Goal: Transaction & Acquisition: Purchase product/service

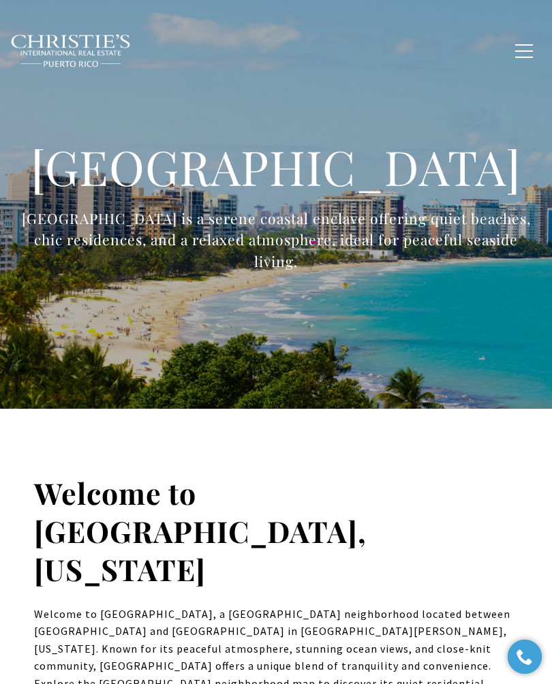
type input "**********"
type input "*********"
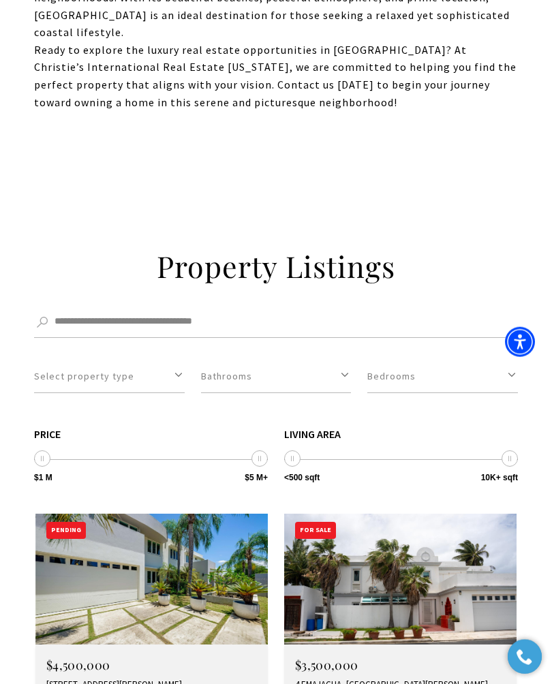
scroll to position [1615, 0]
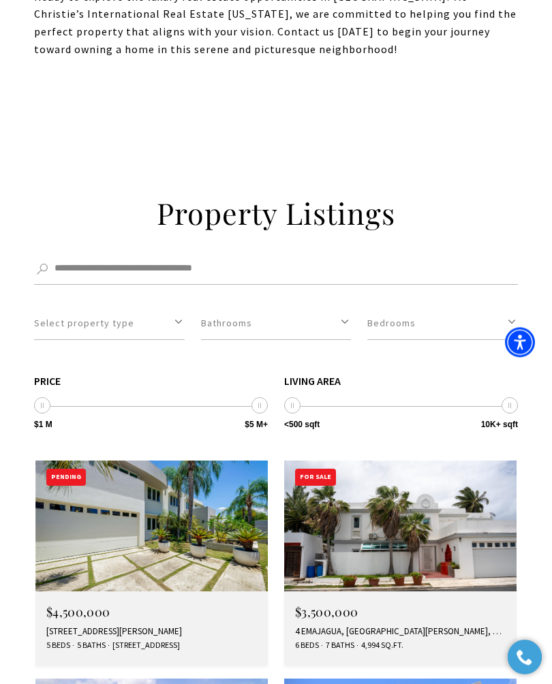
click at [194, 461] on img at bounding box center [151, 526] width 232 height 131
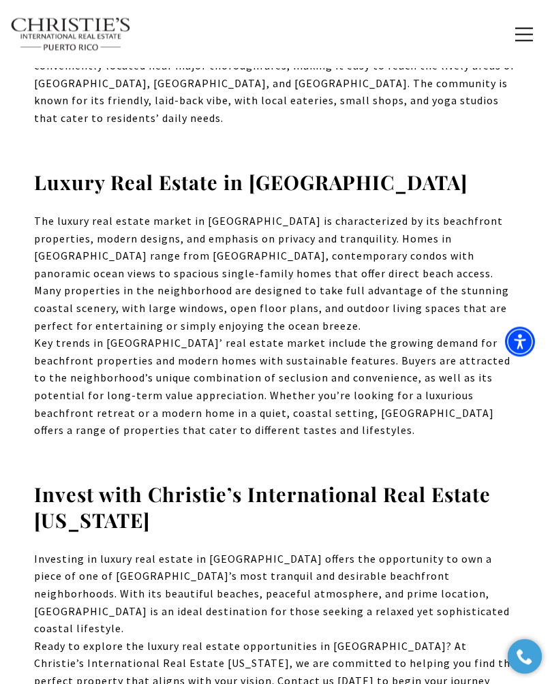
scroll to position [950, 0]
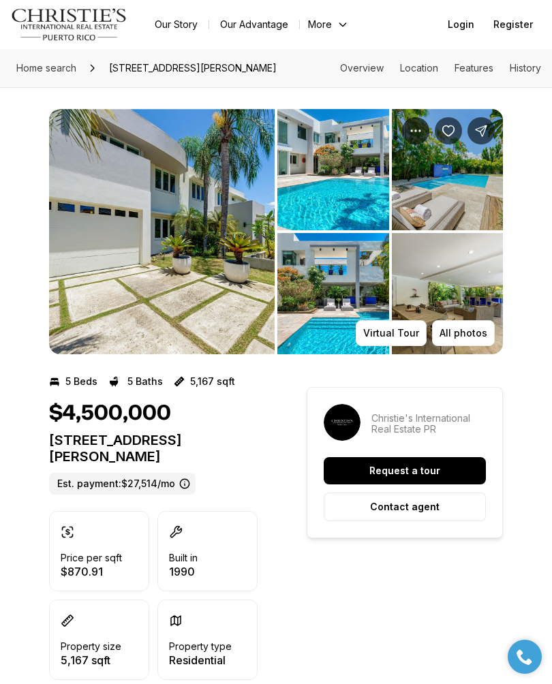
click at [194, 256] on img "View image gallery" at bounding box center [162, 231] width 226 height 245
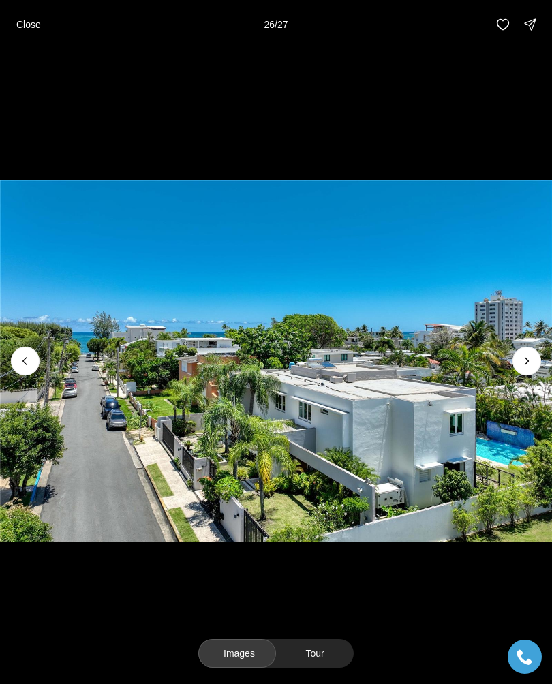
click at [521, 367] on icon "Next slide" at bounding box center [527, 362] width 14 height 14
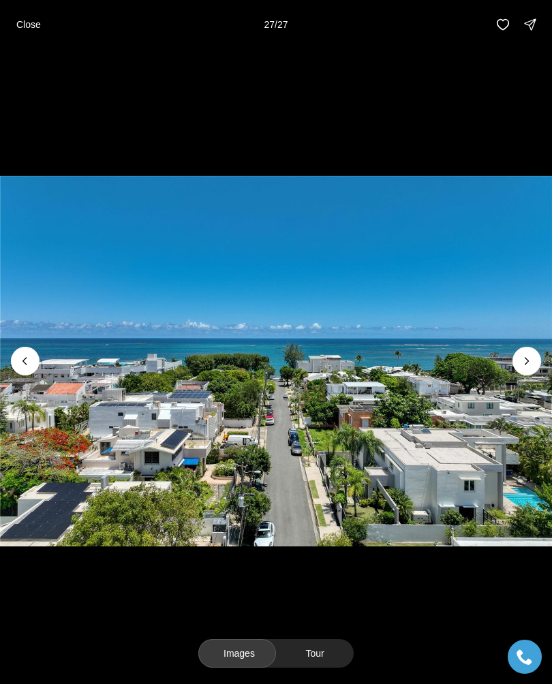
click at [530, 366] on div at bounding box center [527, 361] width 29 height 29
click at [533, 360] on div at bounding box center [527, 361] width 29 height 29
click at [529, 365] on div at bounding box center [527, 361] width 29 height 29
click at [513, 356] on img "27 of 27" at bounding box center [276, 361] width 552 height 479
click at [533, 361] on div at bounding box center [527, 361] width 29 height 29
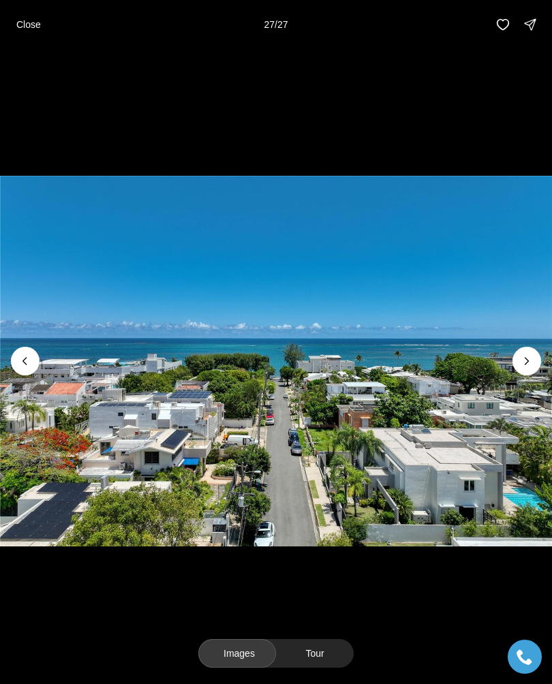
click at [26, 367] on icon "Previous slide" at bounding box center [25, 362] width 14 height 14
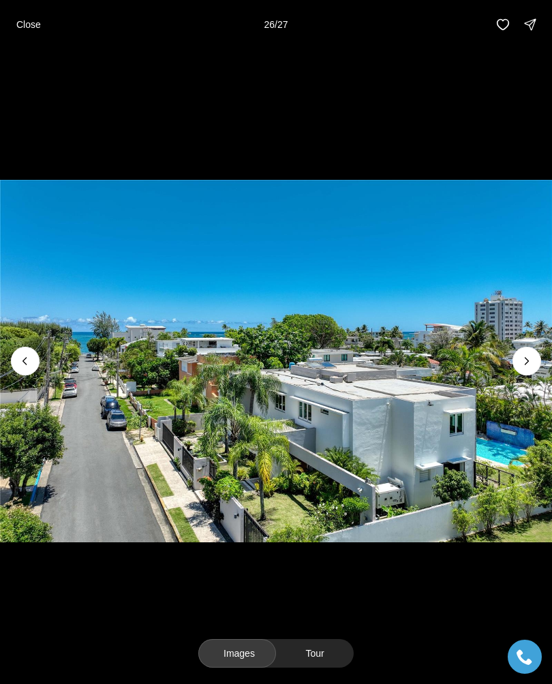
click at [20, 357] on icon "Previous slide" at bounding box center [25, 362] width 14 height 14
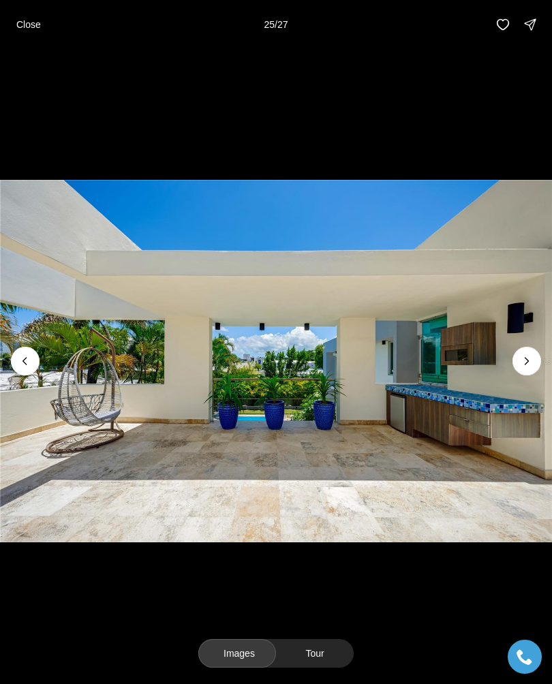
click at [26, 363] on icon "Previous slide" at bounding box center [25, 362] width 14 height 14
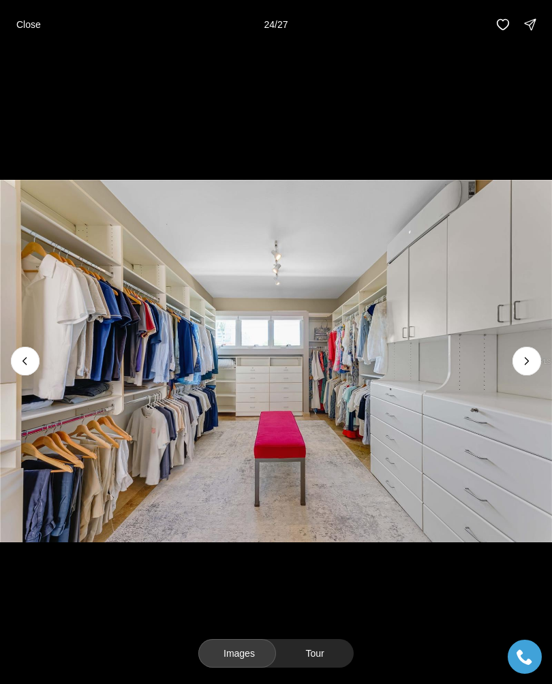
click at [26, 366] on icon "Previous slide" at bounding box center [25, 362] width 14 height 14
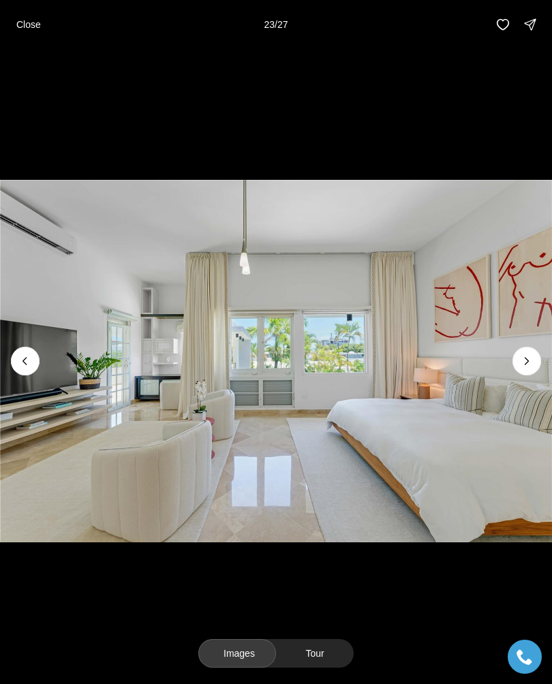
click at [22, 360] on icon "Previous slide" at bounding box center [25, 362] width 14 height 14
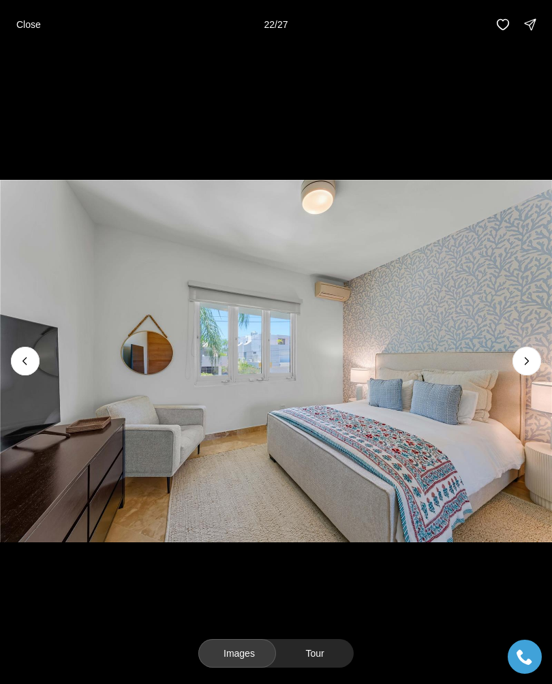
click at [29, 366] on icon "Previous slide" at bounding box center [25, 362] width 14 height 14
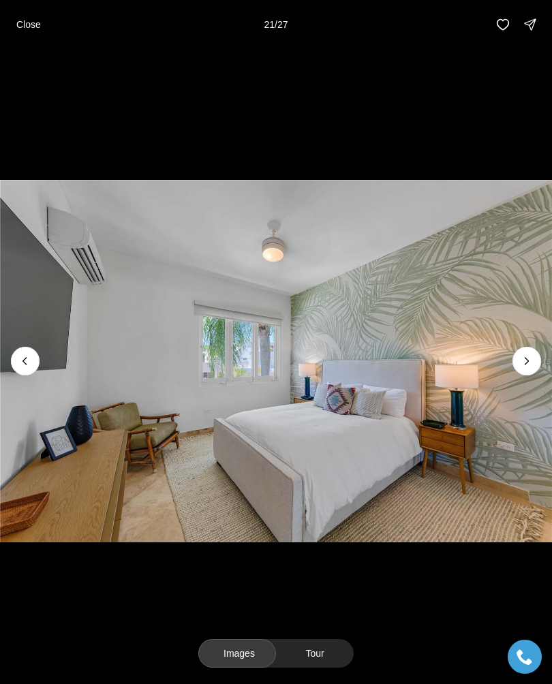
click at [23, 363] on icon "Previous slide" at bounding box center [24, 361] width 3 height 7
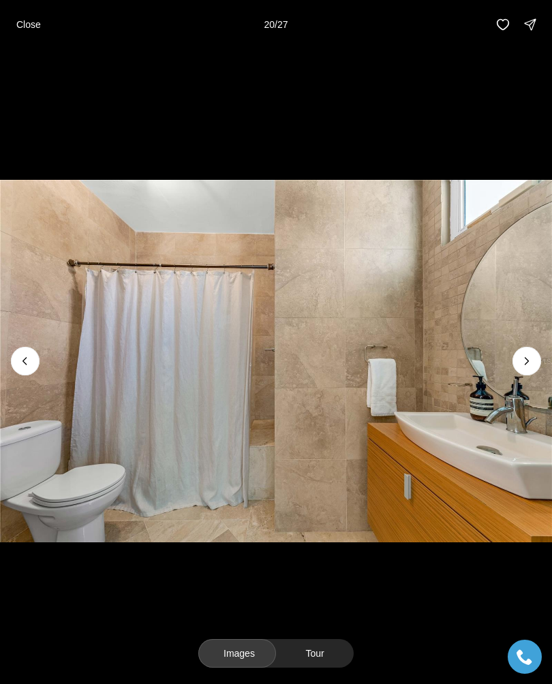
click at [523, 358] on icon "Next slide" at bounding box center [527, 362] width 14 height 14
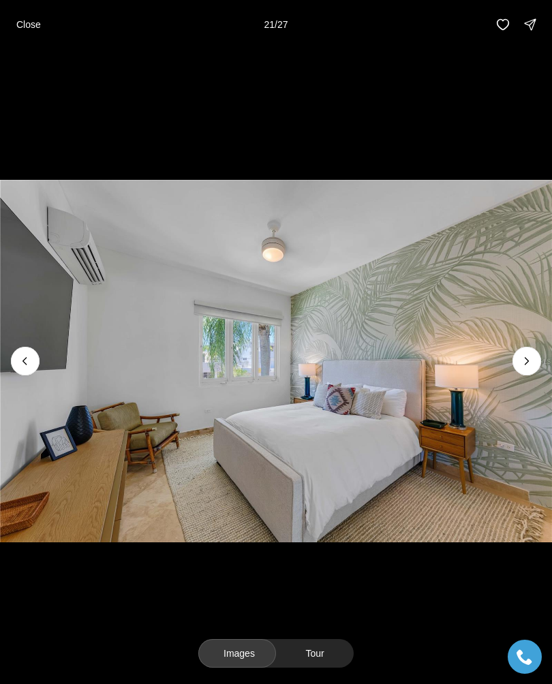
click at [19, 365] on icon "Previous slide" at bounding box center [25, 362] width 14 height 14
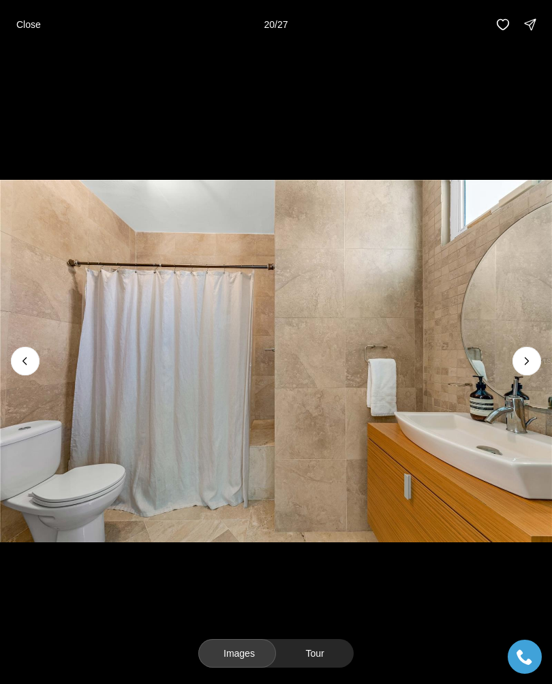
click at [21, 357] on icon "Previous slide" at bounding box center [25, 362] width 14 height 14
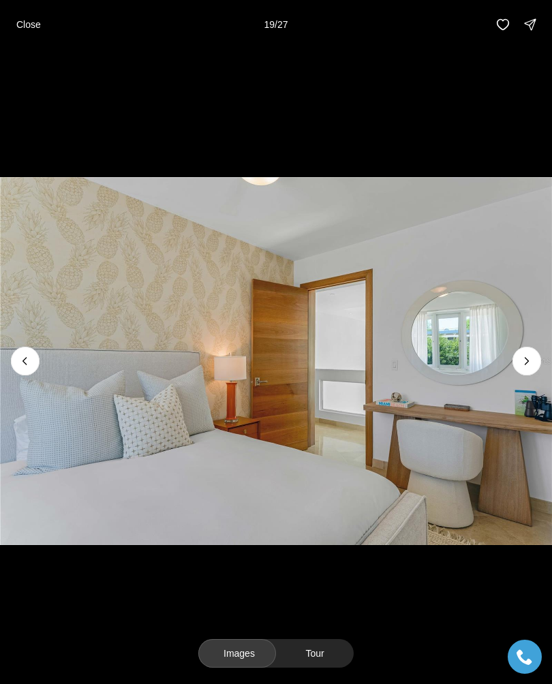
click at [11, 353] on img "19 of 27" at bounding box center [276, 361] width 552 height 479
click at [29, 361] on icon "Previous slide" at bounding box center [25, 362] width 14 height 14
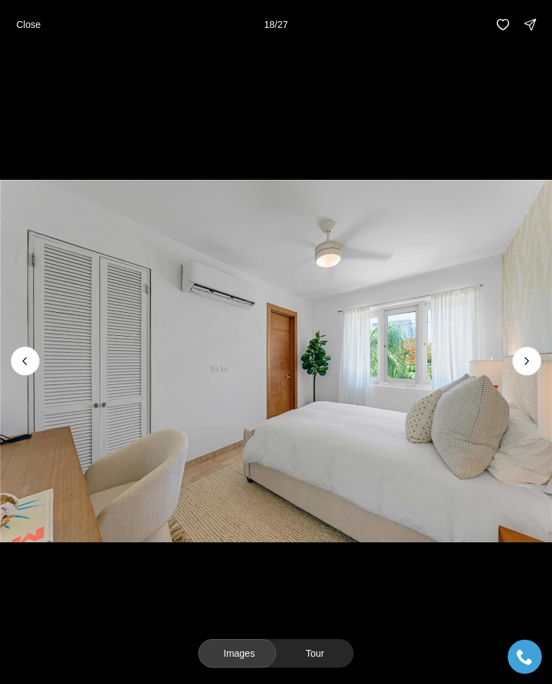
click at [21, 367] on icon "Previous slide" at bounding box center [25, 362] width 14 height 14
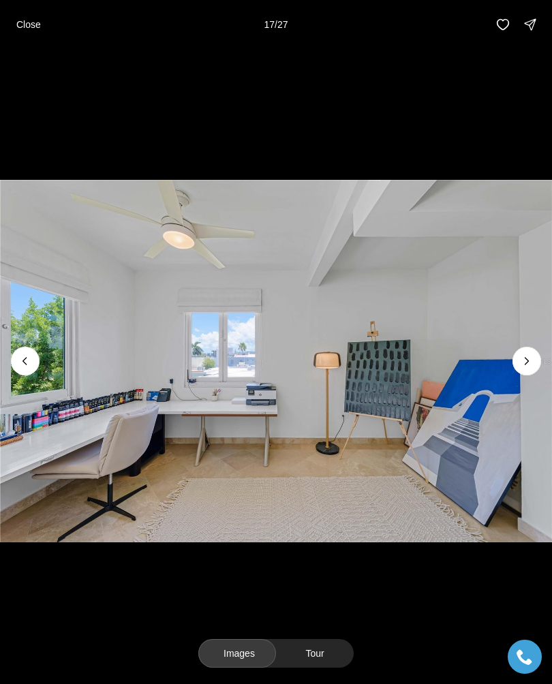
click at [27, 365] on icon "Previous slide" at bounding box center [25, 362] width 14 height 14
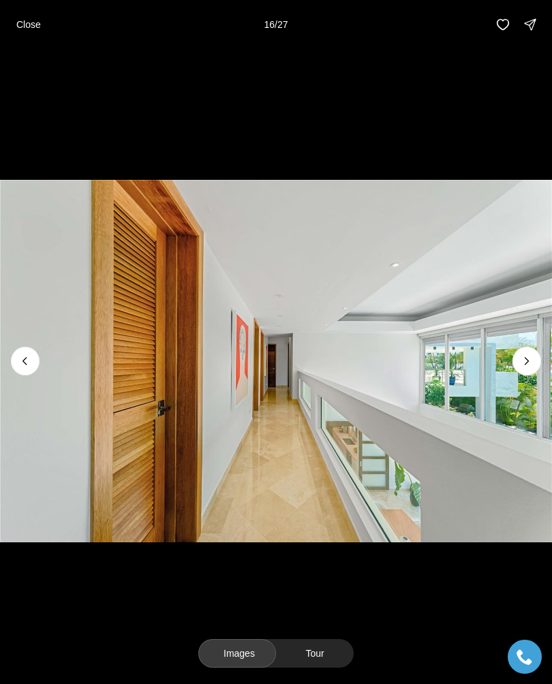
click at [11, 359] on button "Previous slide" at bounding box center [25, 361] width 29 height 29
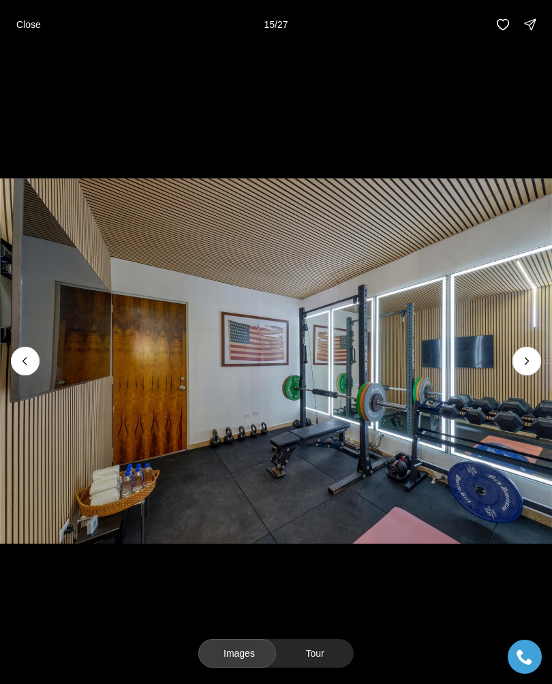
click at [20, 358] on icon "Previous slide" at bounding box center [25, 362] width 14 height 14
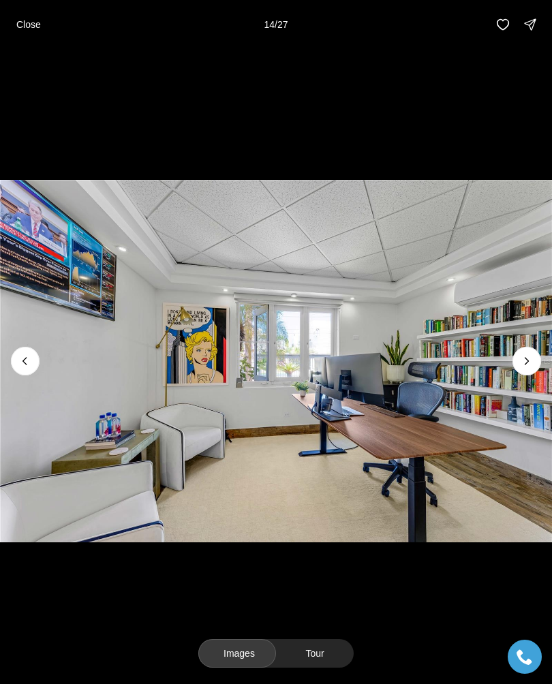
click at [22, 366] on icon "Previous slide" at bounding box center [25, 362] width 14 height 14
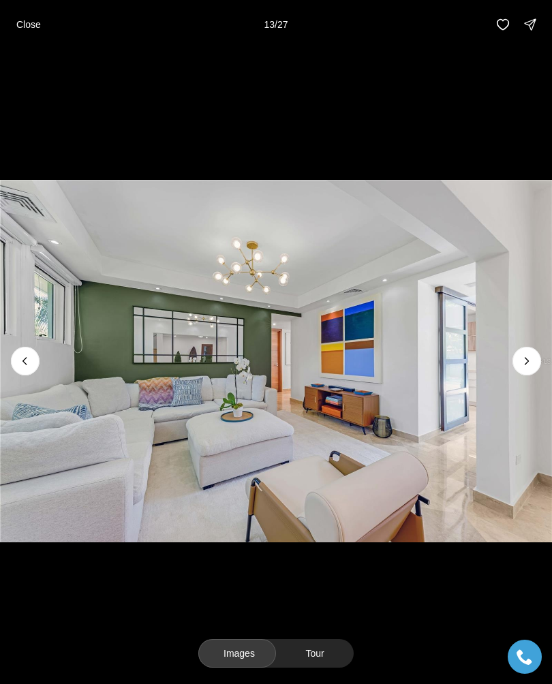
click at [27, 365] on icon "Previous slide" at bounding box center [25, 362] width 14 height 14
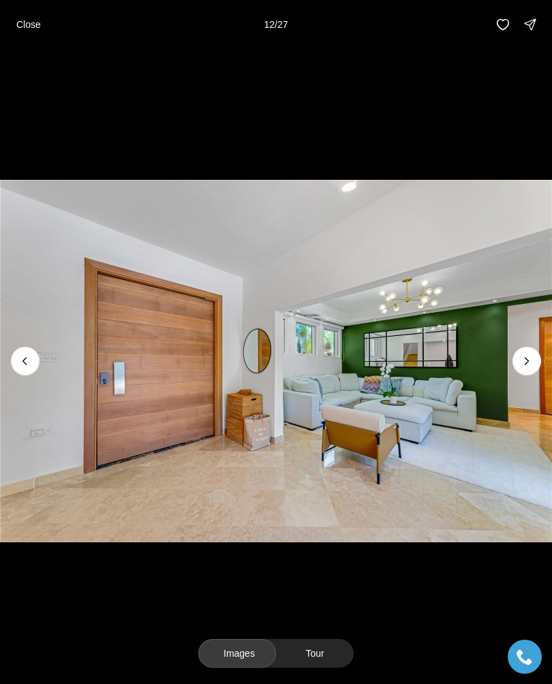
click at [27, 359] on icon "Previous slide" at bounding box center [25, 362] width 14 height 14
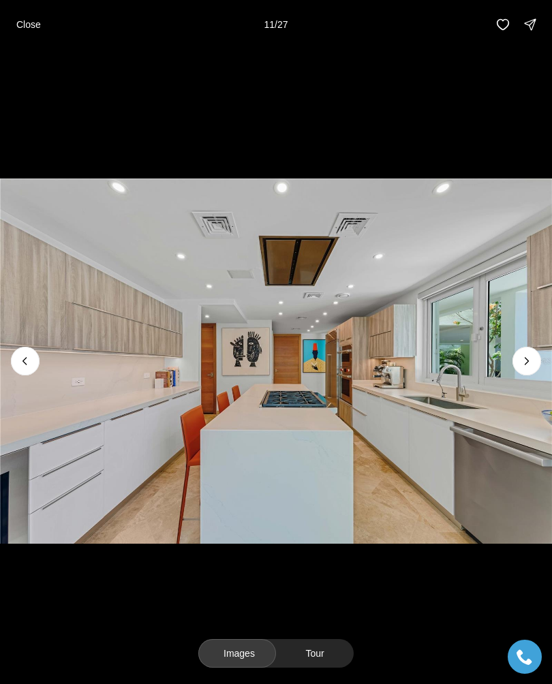
click at [12, 355] on img "11 of 27" at bounding box center [276, 361] width 552 height 479
click at [27, 359] on icon "Previous slide" at bounding box center [25, 362] width 14 height 14
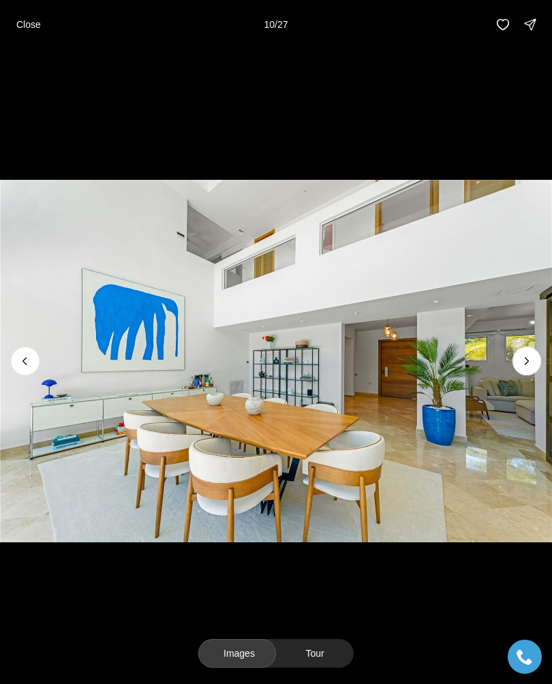
click at [19, 363] on icon "Previous slide" at bounding box center [25, 362] width 14 height 14
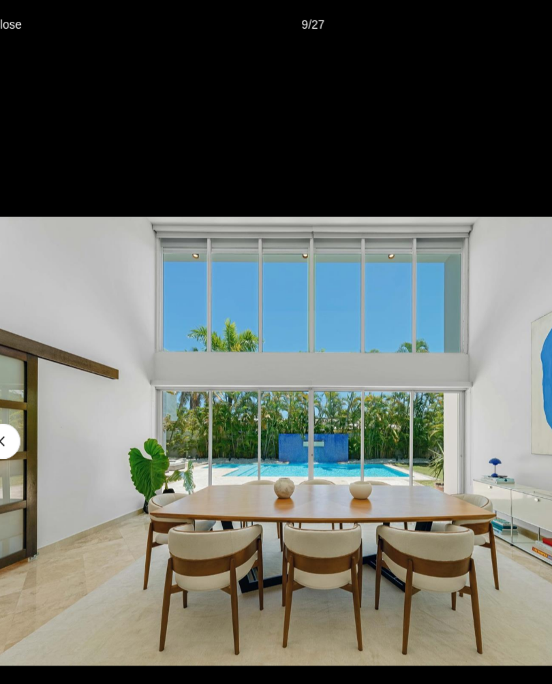
click at [18, 355] on icon "Previous slide" at bounding box center [25, 362] width 14 height 14
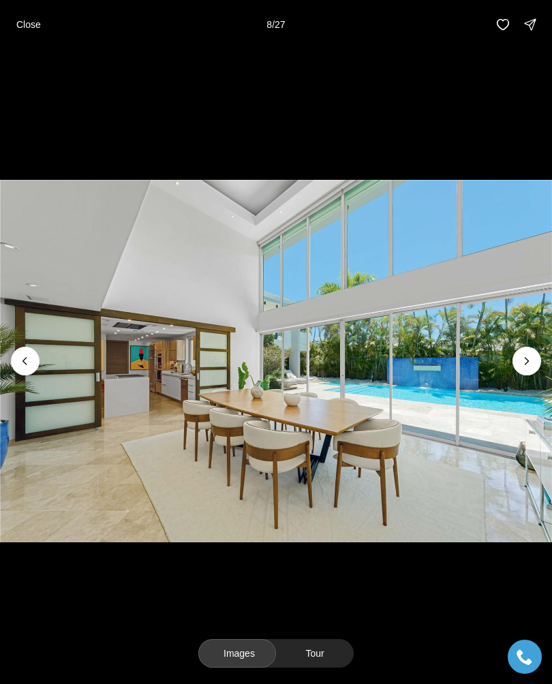
click at [30, 359] on icon "Previous slide" at bounding box center [25, 362] width 14 height 14
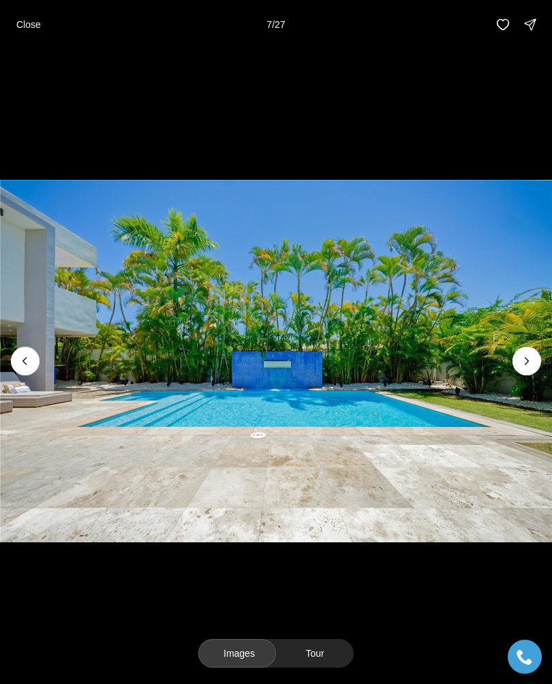
click at [31, 361] on icon "Previous slide" at bounding box center [25, 362] width 14 height 14
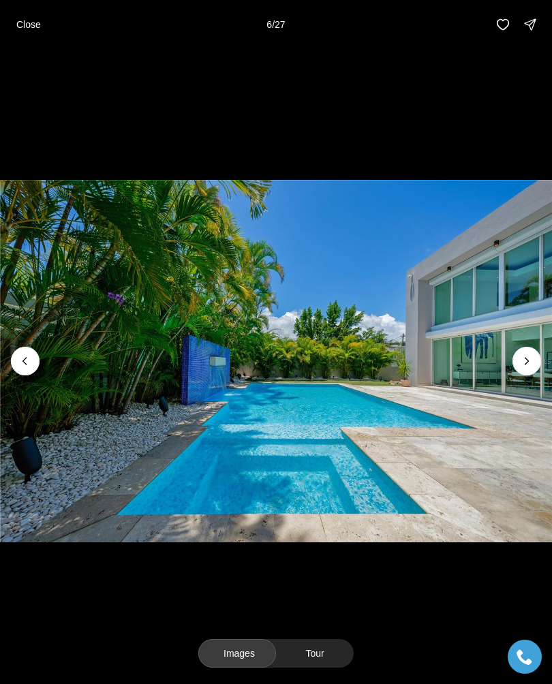
click at [31, 356] on icon "Previous slide" at bounding box center [25, 362] width 14 height 14
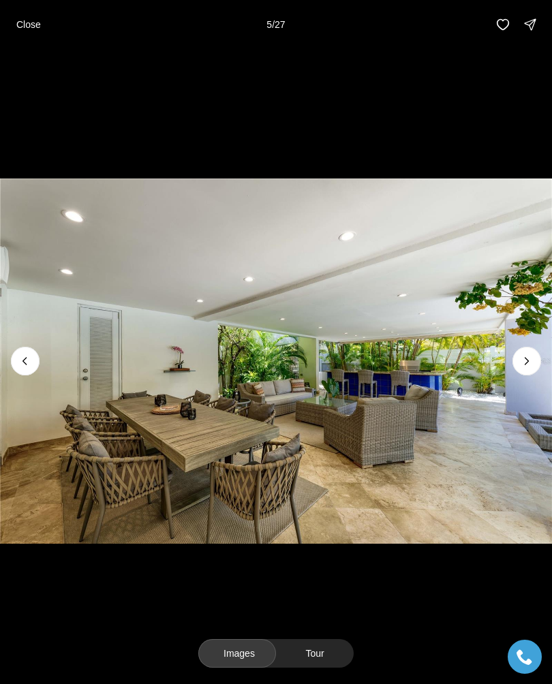
click at [31, 360] on icon "Previous slide" at bounding box center [25, 362] width 14 height 14
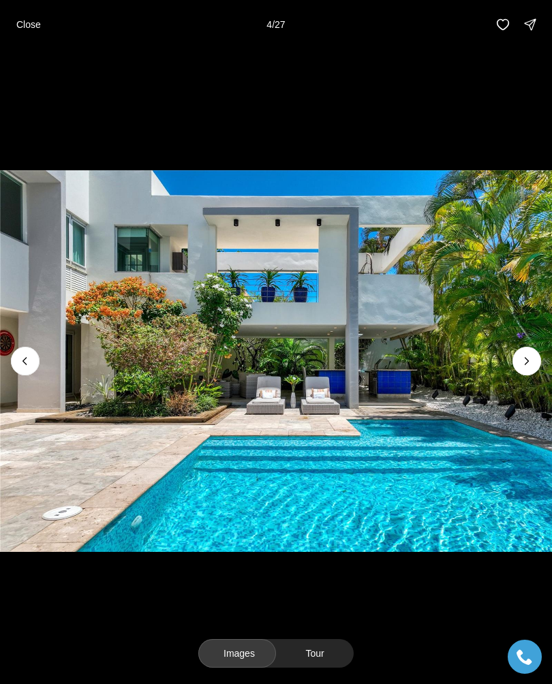
click at [35, 356] on button "Previous slide" at bounding box center [25, 361] width 29 height 29
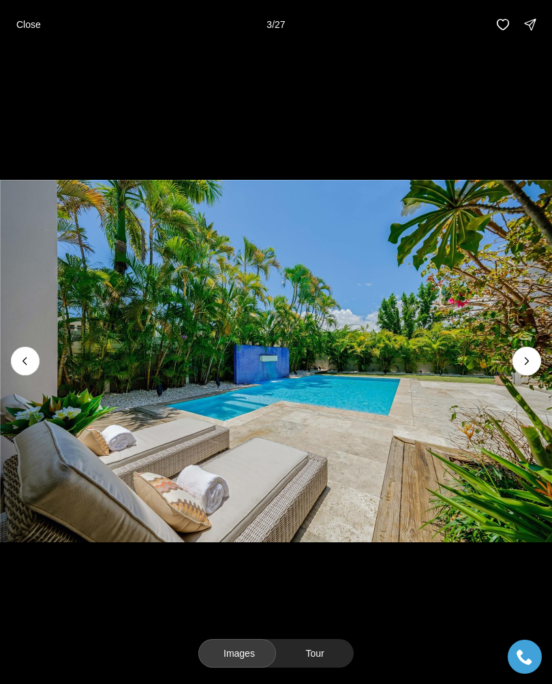
click at [29, 363] on icon "Previous slide" at bounding box center [25, 362] width 14 height 14
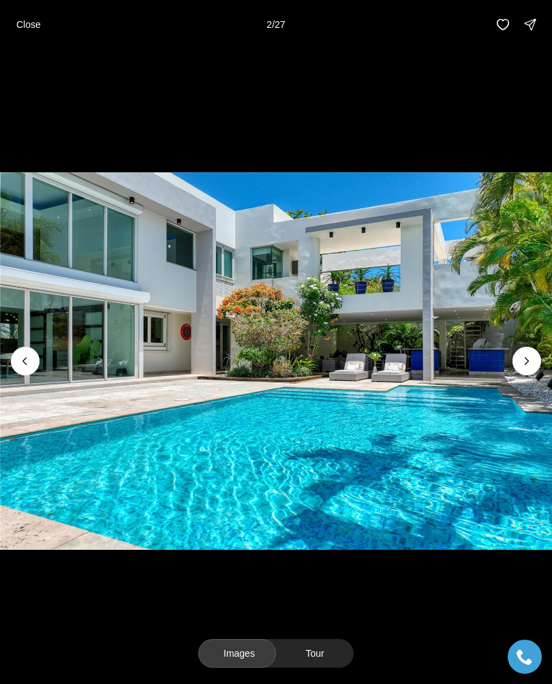
click at [40, 365] on img "2 of 27" at bounding box center [276, 361] width 552 height 479
click at [31, 357] on icon "Previous slide" at bounding box center [25, 362] width 14 height 14
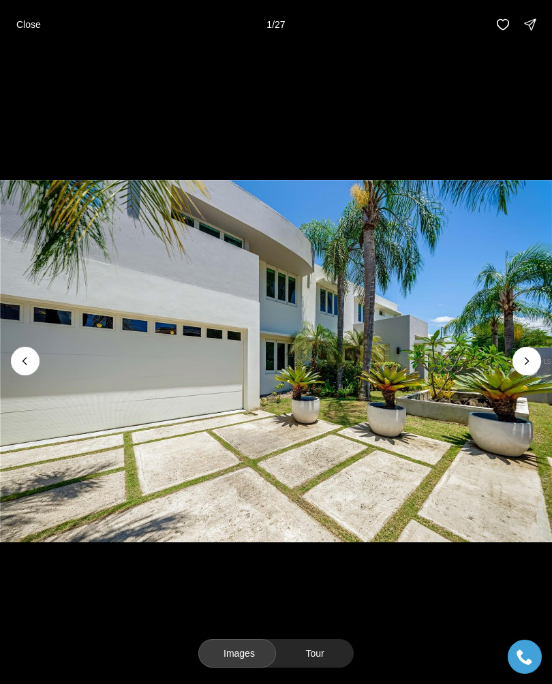
click at [23, 344] on img "1 of 27" at bounding box center [276, 361] width 552 height 479
click at [27, 369] on div at bounding box center [25, 361] width 29 height 29
click at [27, 366] on div at bounding box center [25, 361] width 29 height 29
click at [54, 365] on img "1 of 27" at bounding box center [276, 361] width 552 height 479
click at [39, 21] on p "Close" at bounding box center [28, 24] width 25 height 11
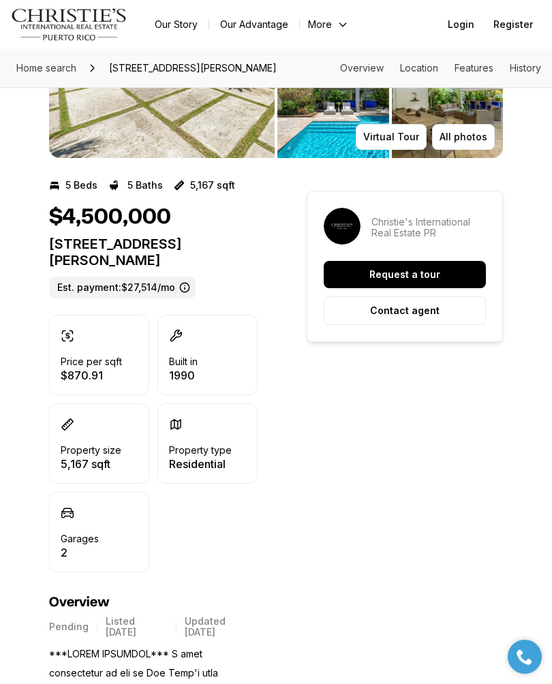
scroll to position [200, 0]
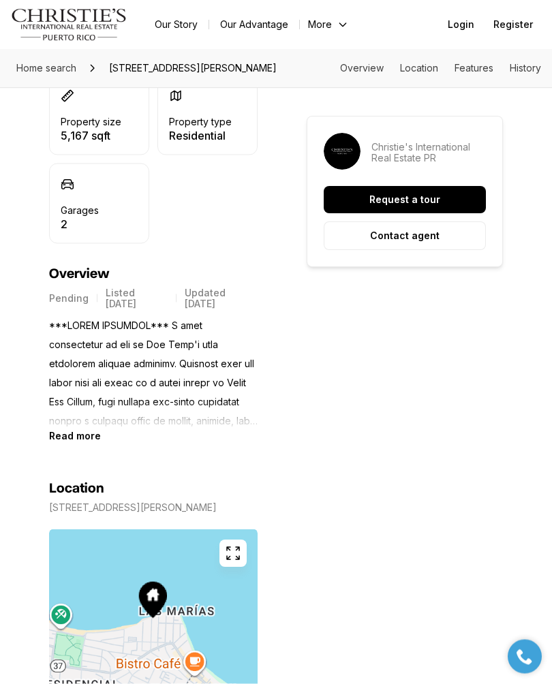
click at [86, 441] on b "Read more" at bounding box center [75, 437] width 52 height 12
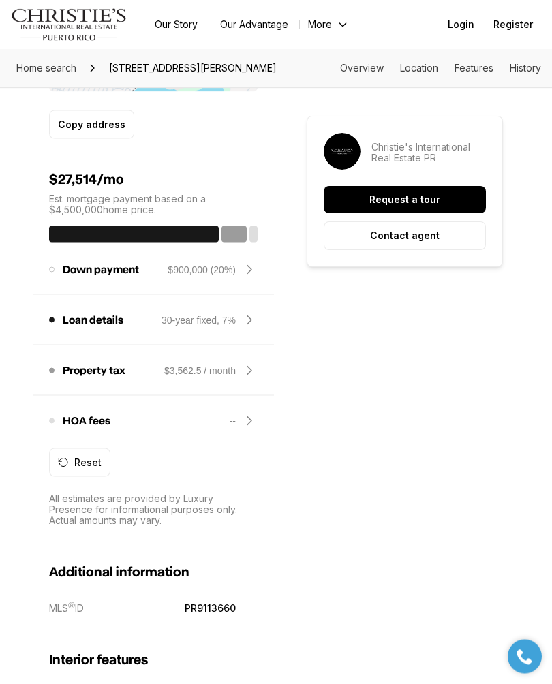
scroll to position [1775, 0]
